Goal: Transaction & Acquisition: Purchase product/service

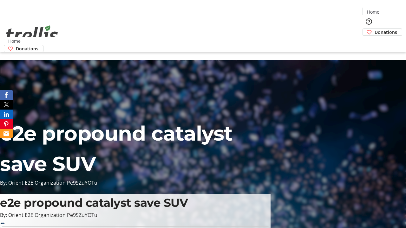
click at [375, 29] on span "Donations" at bounding box center [386, 32] width 23 height 7
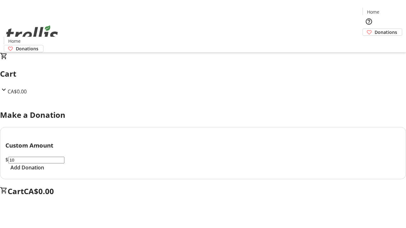
select select "CA"
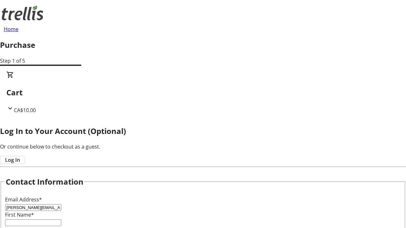
type input "[PERSON_NAME][EMAIL_ADDRESS][DOMAIN_NAME]"
type input "[PERSON_NAME]"
type input "[STREET_ADDRESS][PERSON_NAME]"
type input "Kelowna"
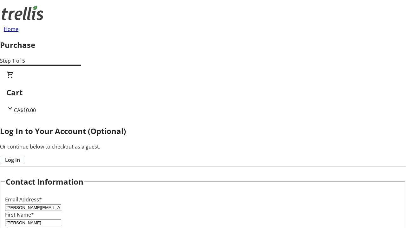
select select "BC"
type input "Kelowna"
type input "V1Y 0C2"
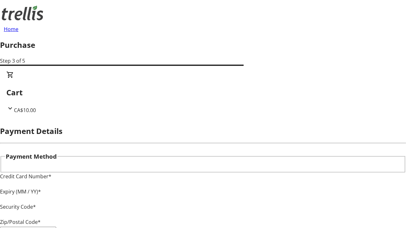
type input "V1Y 0C2"
